Goal: Obtain resource: Download file/media

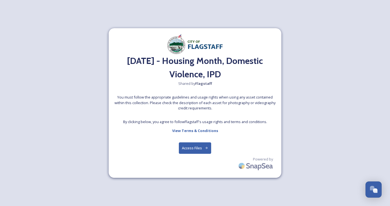
click at [200, 144] on button "Access Files" at bounding box center [195, 147] width 33 height 11
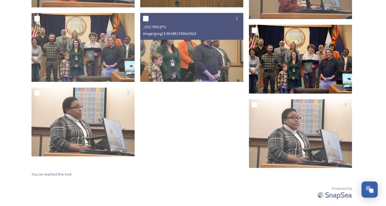
scroll to position [845, 0]
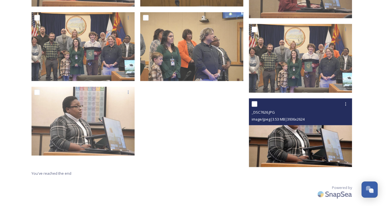
click at [255, 105] on input "checkbox" at bounding box center [255, 104] width 6 height 6
checkbox input "true"
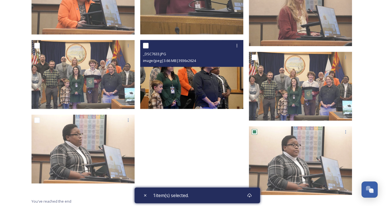
scroll to position [817, 0]
click at [146, 45] on input "checkbox" at bounding box center [146, 46] width 6 height 6
checkbox input "true"
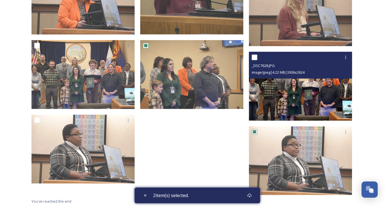
click at [256, 56] on input "checkbox" at bounding box center [255, 57] width 6 height 6
checkbox input "true"
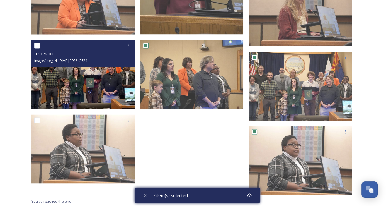
click at [38, 45] on input "checkbox" at bounding box center [37, 46] width 6 height 6
checkbox input "true"
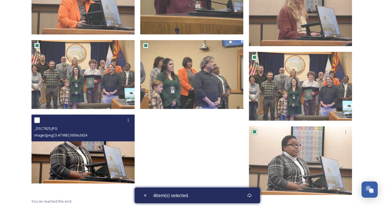
click at [39, 117] on input "checkbox" at bounding box center [37, 120] width 6 height 6
checkbox input "true"
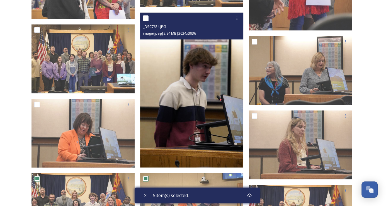
scroll to position [678, 0]
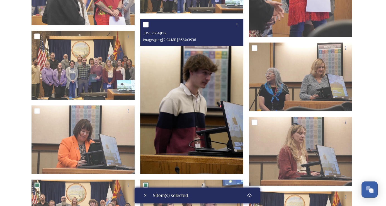
click at [143, 23] on input "checkbox" at bounding box center [146, 25] width 6 height 6
checkbox input "true"
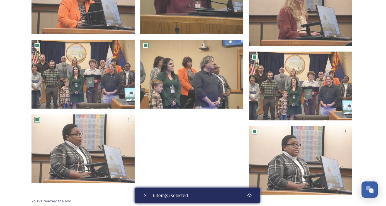
scroll to position [845, 0]
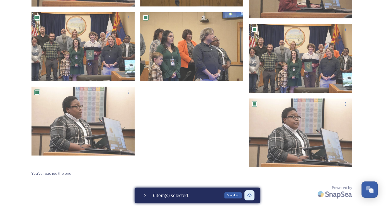
click at [252, 194] on icon at bounding box center [249, 195] width 4 height 4
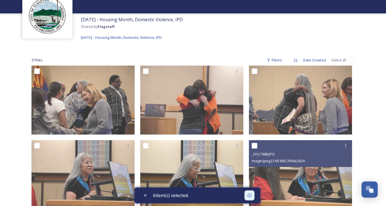
scroll to position [0, 0]
